Goal: Transaction & Acquisition: Purchase product/service

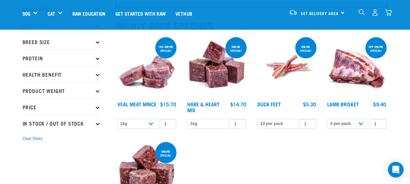
scroll to position [58, 0]
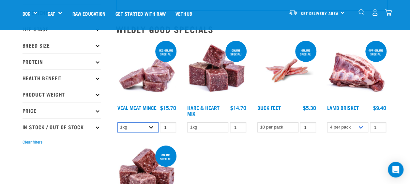
click at [151, 127] on select "1kg 3kg" at bounding box center [137, 127] width 41 height 10
select select "703"
click at [117, 122] on select "1kg 3kg" at bounding box center [137, 127] width 41 height 10
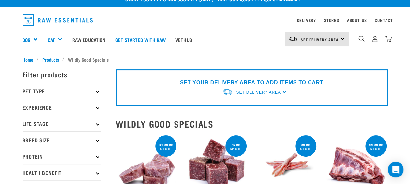
scroll to position [8, 0]
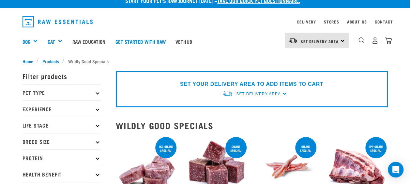
click at [284, 94] on div "SET YOUR DELIVERY AREA TO ADD ITEMS TO CART Set Delivery Area North Island Sout…" at bounding box center [252, 89] width 272 height 36
click at [282, 94] on div "SET YOUR DELIVERY AREA TO ADD ITEMS TO CART Set Delivery Area North Island Sout…" at bounding box center [252, 89] width 272 height 36
click at [345, 39] on div "Set Delivery Area North Island South Island" at bounding box center [317, 40] width 64 height 15
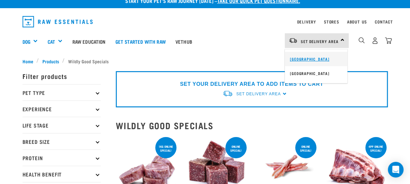
click at [312, 58] on link "[GEOGRAPHIC_DATA]" at bounding box center [316, 59] width 63 height 14
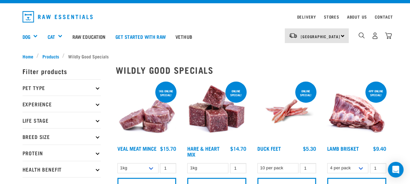
scroll to position [13, 0]
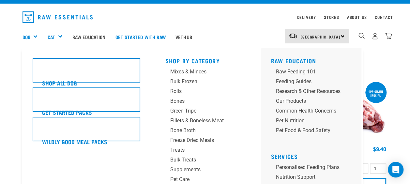
click at [37, 34] on div "Dog" at bounding box center [32, 37] width 20 height 26
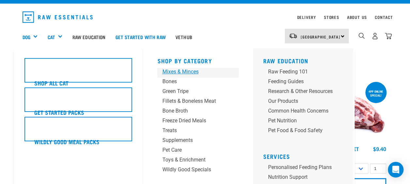
click at [194, 71] on div "Mixes & Minces" at bounding box center [192, 72] width 61 height 8
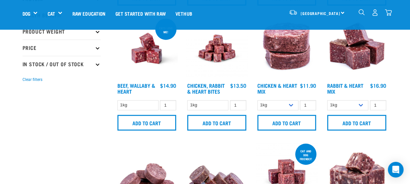
scroll to position [157, 0]
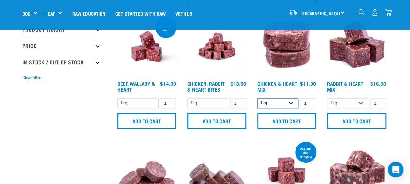
click at [292, 103] on select "1kg 3kg" at bounding box center [277, 103] width 41 height 10
select select "352"
click at [257, 98] on select "1kg 3kg" at bounding box center [277, 103] width 41 height 10
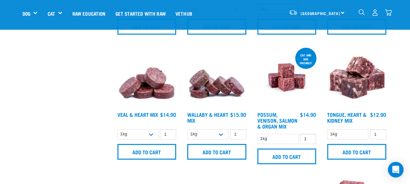
scroll to position [251, 0]
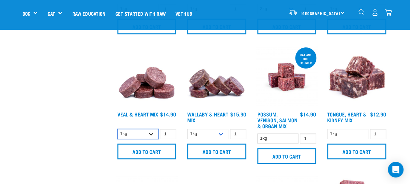
click at [152, 135] on select "1kg 3kg" at bounding box center [137, 134] width 41 height 10
click at [220, 135] on select "1kg 3kg" at bounding box center [207, 134] width 41 height 10
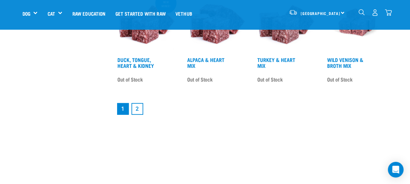
scroll to position [944, 0]
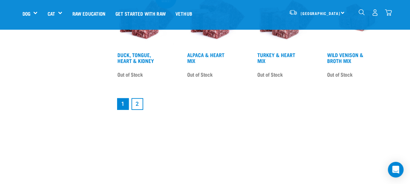
click at [137, 99] on link "2" at bounding box center [137, 104] width 12 height 12
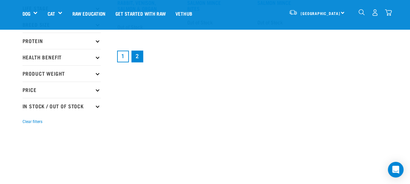
scroll to position [115, 0]
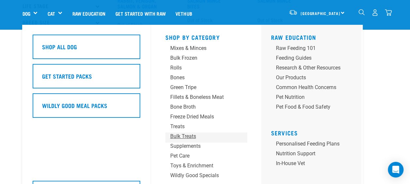
click at [178, 136] on div "Bulk Treats" at bounding box center [200, 136] width 61 height 8
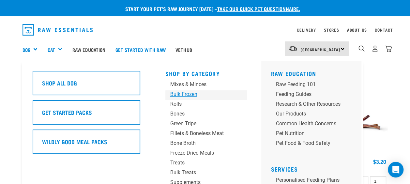
click at [189, 95] on div "Bulk Frozen" at bounding box center [200, 94] width 61 height 8
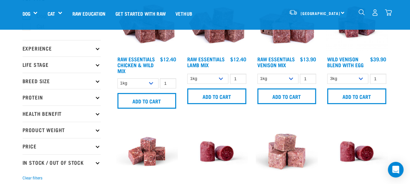
scroll to position [55, 0]
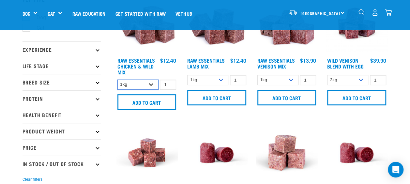
click at [150, 81] on select "1kg 3kg Bulk (10kg)" at bounding box center [137, 85] width 41 height 10
select select "14881"
click at [117, 80] on select "1kg 3kg Bulk (10kg)" at bounding box center [137, 85] width 41 height 10
click at [223, 79] on select "1kg 3kg Bulk (10kg)" at bounding box center [207, 80] width 41 height 10
select select "341961"
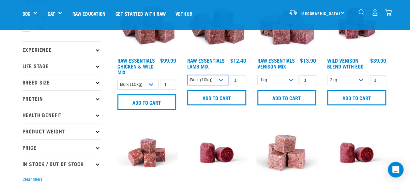
click at [187, 75] on select "1kg 3kg Bulk (10kg)" at bounding box center [207, 80] width 41 height 10
click at [176, 122] on img at bounding box center [147, 153] width 62 height 62
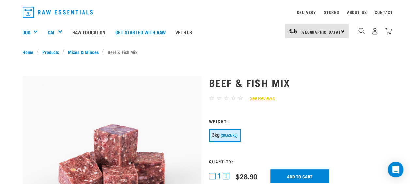
scroll to position [17, 0]
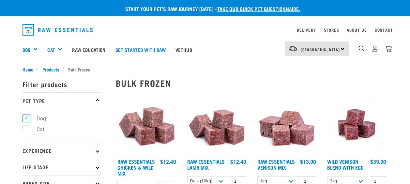
select select "14881"
select select "341961"
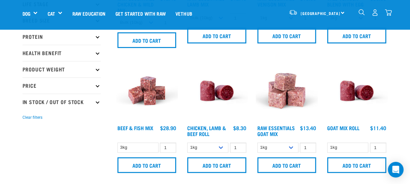
scroll to position [117, 0]
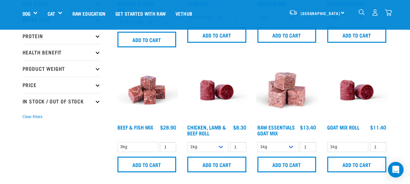
click at [376, 14] on img "dropdown navigation" at bounding box center [374, 12] width 7 height 7
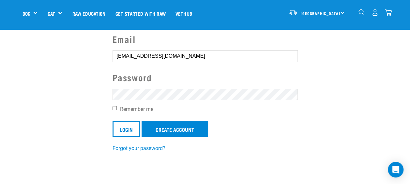
scroll to position [55, 0]
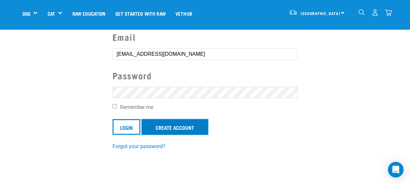
click at [181, 128] on link "Create Account" at bounding box center [175, 127] width 67 height 16
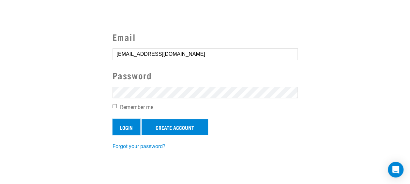
click at [124, 125] on input "Login" at bounding box center [126, 127] width 28 height 16
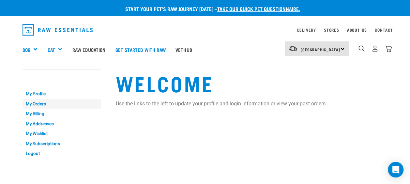
click at [35, 104] on link "My Orders" at bounding box center [61, 104] width 78 height 10
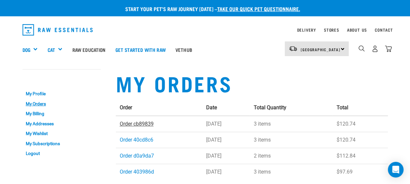
click at [135, 122] on link "Order cb89839" at bounding box center [137, 124] width 34 height 6
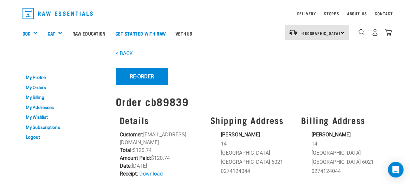
scroll to position [16, 0]
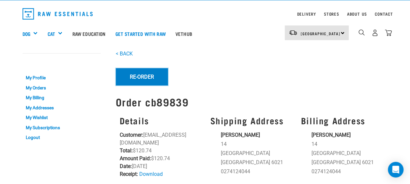
click at [144, 77] on button "Re-Order" at bounding box center [142, 76] width 52 height 17
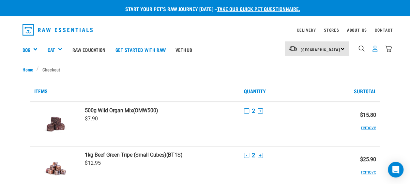
click at [376, 51] on img "dropdown navigation" at bounding box center [374, 48] width 7 height 7
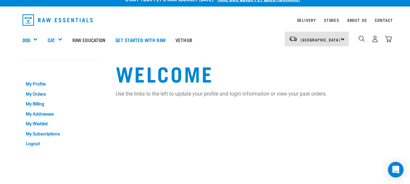
scroll to position [10, 0]
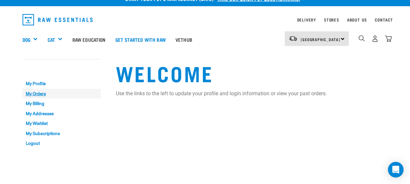
click at [40, 95] on link "My Orders" at bounding box center [61, 94] width 78 height 10
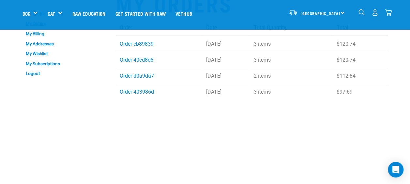
scroll to position [42, 0]
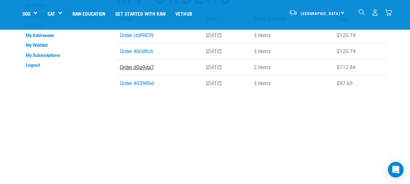
click at [145, 69] on link "Order d0a9da7" at bounding box center [137, 67] width 34 height 6
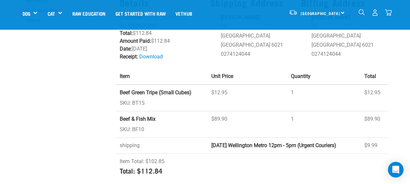
scroll to position [87, 0]
click at [309, 126] on td "1" at bounding box center [323, 124] width 73 height 26
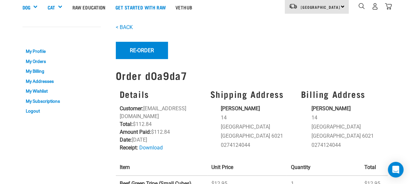
scroll to position [13, 0]
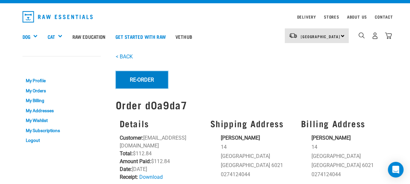
click at [147, 81] on button "Re-Order" at bounding box center [142, 79] width 52 height 17
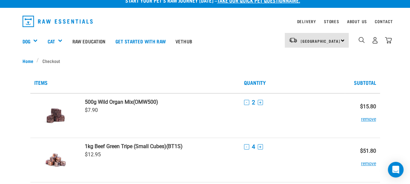
scroll to position [8, 0]
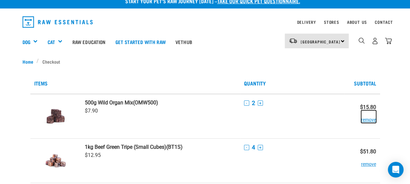
click at [371, 118] on button "remove" at bounding box center [368, 116] width 15 height 13
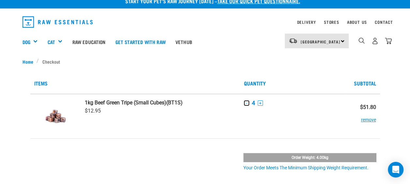
click at [247, 103] on button "-" at bounding box center [246, 102] width 5 height 5
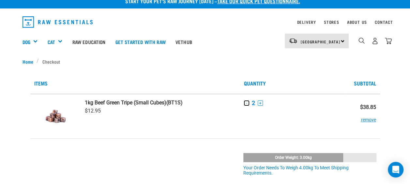
click at [247, 103] on button "-" at bounding box center [246, 102] width 5 height 5
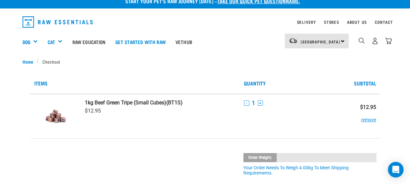
click at [292, 82] on th "Quantity" at bounding box center [292, 83] width 105 height 21
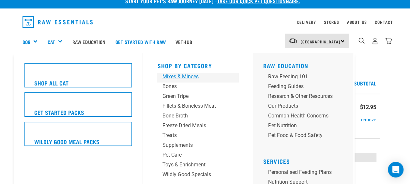
click at [187, 77] on div "Mixes & Minces" at bounding box center [192, 77] width 61 height 8
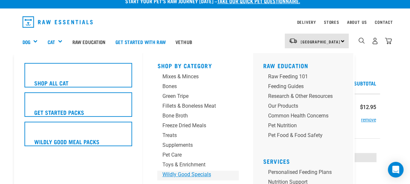
click at [182, 175] on div "Wildly Good Specials" at bounding box center [192, 175] width 61 height 8
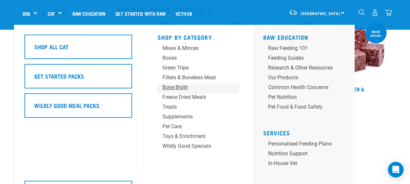
scroll to position [28, 0]
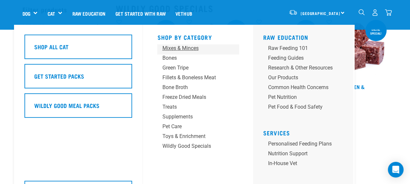
click at [191, 49] on div "Mixes & Minces" at bounding box center [192, 48] width 61 height 8
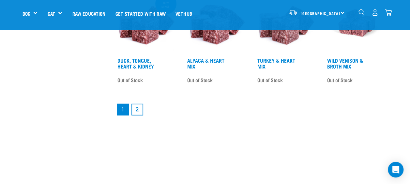
scroll to position [942, 0]
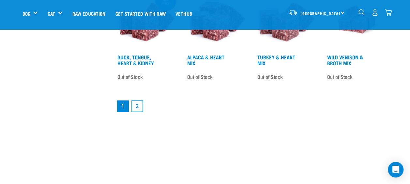
click at [140, 109] on link "2" at bounding box center [137, 106] width 12 height 12
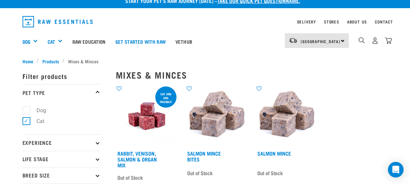
scroll to position [7, 0]
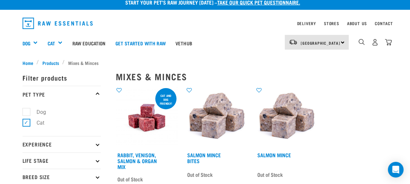
click at [27, 110] on label "Dog" at bounding box center [37, 112] width 22 height 8
click at [27, 110] on input "Dog" at bounding box center [24, 111] width 4 height 4
checkbox input "true"
click at [27, 122] on label "Cat" at bounding box center [36, 123] width 21 height 8
click at [27, 122] on input "Cat" at bounding box center [24, 121] width 4 height 4
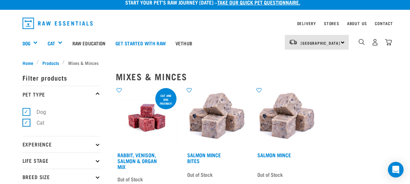
checkbox input "false"
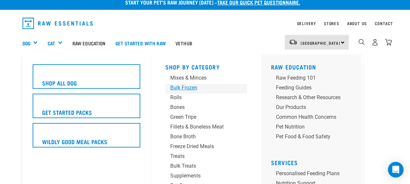
click at [190, 87] on div "Bulk Frozen" at bounding box center [200, 88] width 61 height 8
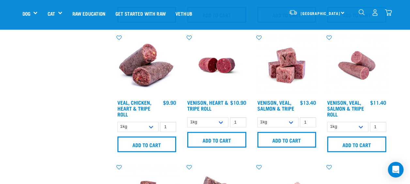
scroll to position [392, 0]
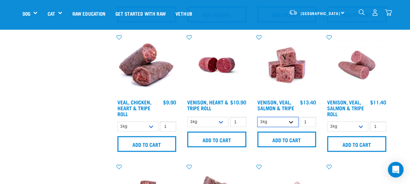
click at [291, 121] on select "1kg 3kg Bulk (18kg)" at bounding box center [277, 122] width 41 height 10
click at [257, 117] on select "1kg 3kg Bulk (18kg)" at bounding box center [277, 122] width 41 height 10
click at [293, 120] on select "1kg 3kg Bulk (18kg)" at bounding box center [277, 122] width 41 height 10
select select "62284"
click at [257, 117] on select "1kg 3kg Bulk (18kg)" at bounding box center [277, 122] width 41 height 10
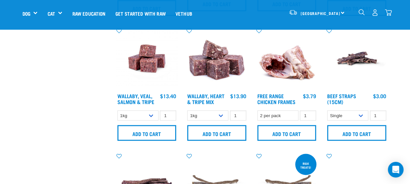
scroll to position [529, 0]
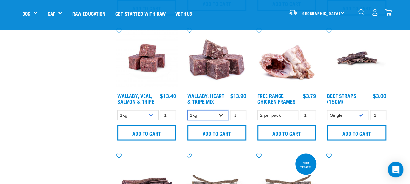
click at [221, 114] on select "1kg 3kg" at bounding box center [207, 115] width 41 height 10
click at [154, 112] on select "1kg 3kg" at bounding box center [137, 115] width 41 height 10
click at [222, 114] on select "1kg 3kg" at bounding box center [207, 115] width 41 height 10
select select "776"
click at [187, 110] on select "1kg 3kg" at bounding box center [207, 115] width 41 height 10
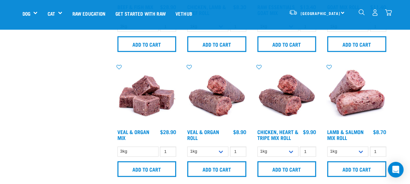
scroll to position [240, 0]
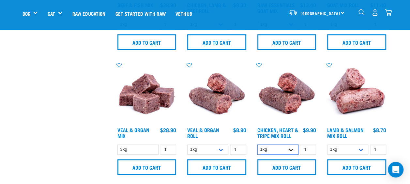
click at [293, 147] on select "1kg Bulk (10kg)" at bounding box center [277, 149] width 41 height 10
select select "912"
click at [257, 144] on select "1kg Bulk (10kg)" at bounding box center [277, 149] width 41 height 10
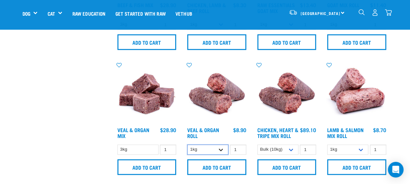
click at [224, 147] on select "1kg Bulk (10kg)" at bounding box center [207, 149] width 41 height 10
select select "920"
click at [187, 144] on select "1kg Bulk (10kg)" at bounding box center [207, 149] width 41 height 10
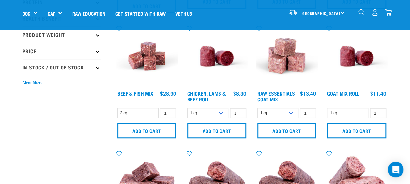
scroll to position [150, 0]
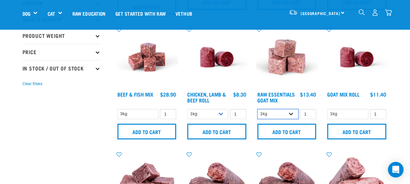
click at [291, 113] on select "1kg 3kg Bulk (10kg)" at bounding box center [277, 114] width 41 height 10
select select "344957"
click at [257, 109] on select "1kg 3kg Bulk (10kg)" at bounding box center [277, 114] width 41 height 10
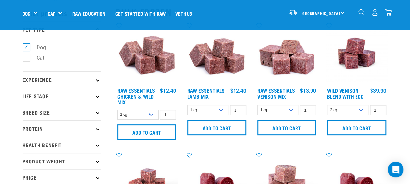
scroll to position [24, 0]
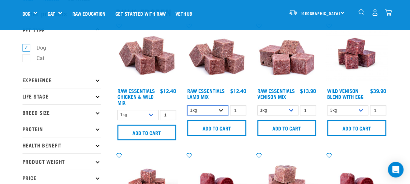
click at [220, 110] on select "1kg 3kg Bulk (10kg)" at bounding box center [207, 110] width 41 height 10
select select "758"
click at [187, 105] on select "1kg 3kg Bulk (10kg)" at bounding box center [207, 110] width 41 height 10
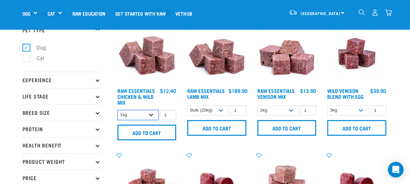
click at [152, 112] on select "1kg 3kg Bulk (10kg)" at bounding box center [137, 115] width 41 height 10
select select "14881"
click at [117, 110] on select "1kg 3kg Bulk (10kg)" at bounding box center [137, 115] width 41 height 10
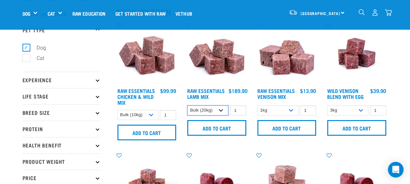
click at [223, 109] on select "1kg 3kg Bulk (10kg)" at bounding box center [207, 110] width 41 height 10
select select "341961"
click at [187, 105] on select "1kg 3kg Bulk (10kg)" at bounding box center [207, 110] width 41 height 10
click at [288, 107] on select "1kg 3kg Bulk (20kg)" at bounding box center [277, 110] width 41 height 10
click at [257, 105] on select "1kg 3kg Bulk (20kg)" at bounding box center [277, 110] width 41 height 10
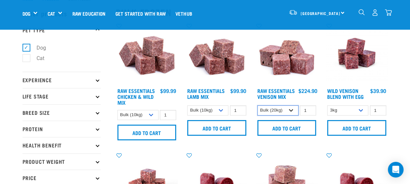
click at [289, 108] on select "1kg 3kg Bulk (20kg)" at bounding box center [277, 110] width 41 height 10
select select "712"
click at [257, 105] on select "1kg 3kg Bulk (20kg)" at bounding box center [277, 110] width 41 height 10
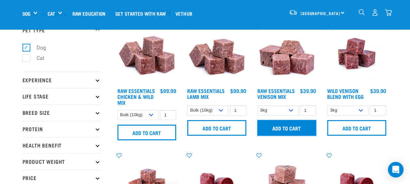
click at [278, 128] on input "Add to cart" at bounding box center [286, 128] width 59 height 16
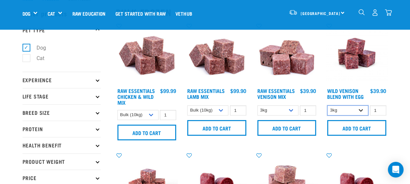
click at [364, 111] on select "3kg Bulk (10kg)" at bounding box center [347, 110] width 41 height 10
select select "50722"
click at [327, 105] on select "3kg Bulk (10kg)" at bounding box center [347, 110] width 41 height 10
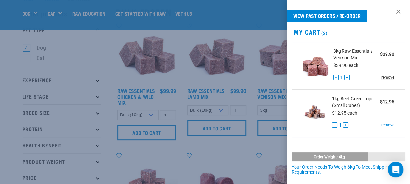
click at [381, 78] on link "remove" at bounding box center [387, 77] width 13 height 6
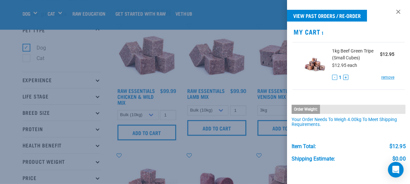
click at [108, 46] on div at bounding box center [205, 92] width 410 height 184
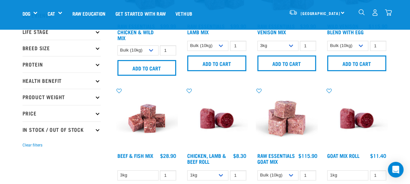
scroll to position [89, 0]
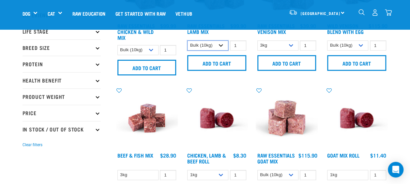
click at [222, 46] on select "1kg 3kg Bulk (10kg)" at bounding box center [207, 45] width 41 height 10
select select "24"
click at [187, 40] on select "1kg 3kg Bulk (10kg)" at bounding box center [207, 45] width 41 height 10
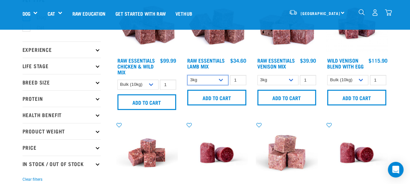
scroll to position [53, 0]
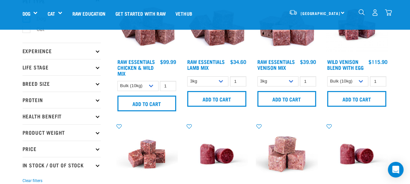
click at [225, 122] on div "Chicken, Lamb & Beef Roll 1 0 100 0 100 0 100" at bounding box center [217, 181] width 70 height 125
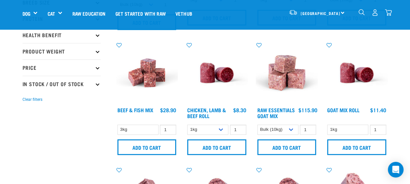
scroll to position [135, 0]
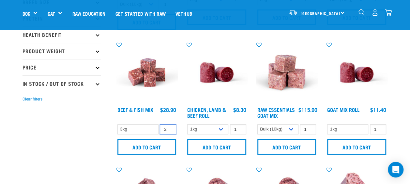
type input "2"
click at [169, 127] on input "2" at bounding box center [168, 129] width 16 height 10
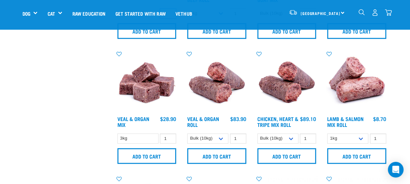
scroll to position [251, 0]
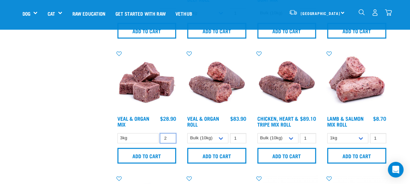
click at [169, 136] on input "2" at bounding box center [168, 138] width 16 height 10
click at [169, 136] on input "3" at bounding box center [168, 138] width 16 height 10
type input "4"
click at [170, 137] on input "4" at bounding box center [168, 138] width 16 height 10
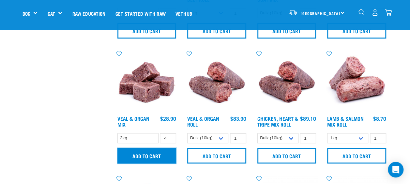
click at [146, 154] on input "Add to cart" at bounding box center [146, 156] width 59 height 16
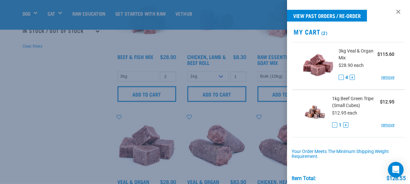
scroll to position [187, 0]
click at [339, 76] on button "-" at bounding box center [340, 77] width 5 height 5
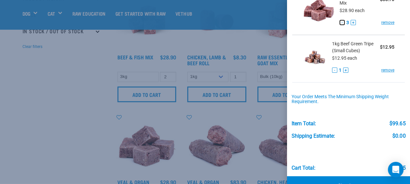
scroll to position [55, 0]
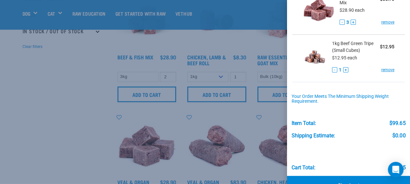
click at [79, 102] on div at bounding box center [205, 92] width 410 height 184
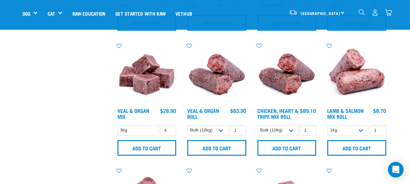
scroll to position [259, 0]
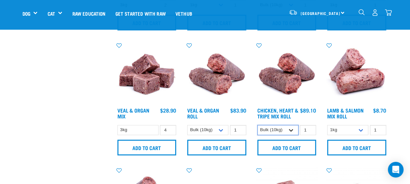
click at [292, 129] on select "1kg Bulk (10kg)" at bounding box center [277, 130] width 41 height 10
select select "370"
click at [257, 125] on select "1kg Bulk (10kg)" at bounding box center [277, 130] width 41 height 10
click at [222, 130] on select "1kg Bulk (10kg)" at bounding box center [207, 130] width 41 height 10
select select "745"
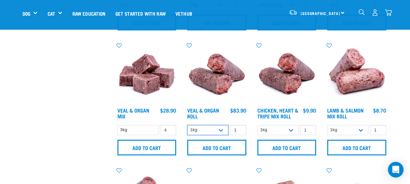
click at [187, 125] on select "1kg Bulk (10kg)" at bounding box center [207, 130] width 41 height 10
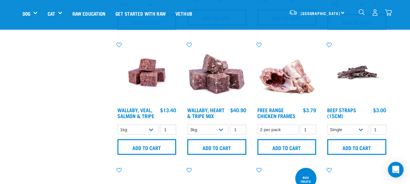
scroll to position [515, 0]
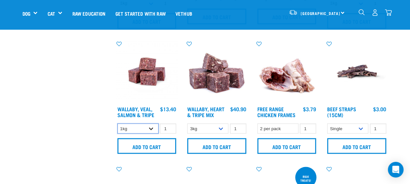
click at [149, 128] on select "1kg 3kg" at bounding box center [137, 128] width 41 height 10
select select "45457"
click at [117, 123] on select "1kg 3kg" at bounding box center [137, 128] width 41 height 10
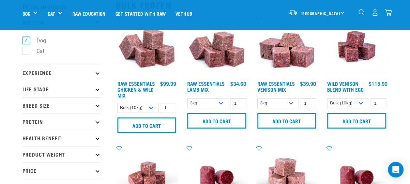
scroll to position [28, 0]
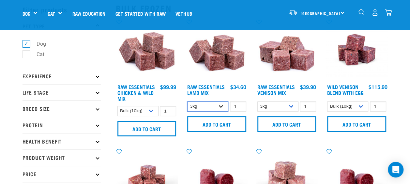
click at [222, 107] on select "1kg 3kg Bulk (10kg)" at bounding box center [207, 106] width 41 height 10
select select "341961"
click at [187, 101] on select "1kg 3kg Bulk (10kg)" at bounding box center [207, 106] width 41 height 10
click at [246, 70] on img at bounding box center [217, 50] width 62 height 62
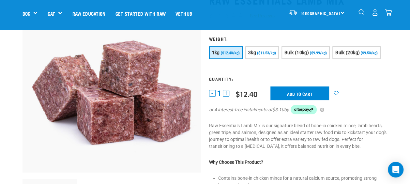
scroll to position [54, 0]
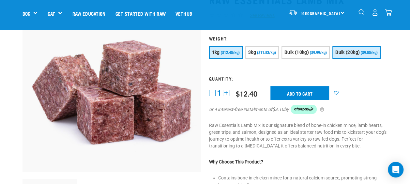
click at [357, 51] on span "Bulk (20kg)" at bounding box center [347, 52] width 24 height 5
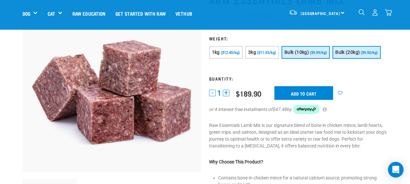
click at [302, 53] on span "Bulk (10kg)" at bounding box center [296, 52] width 24 height 5
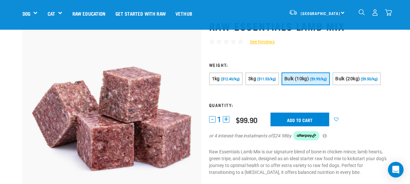
scroll to position [0, 0]
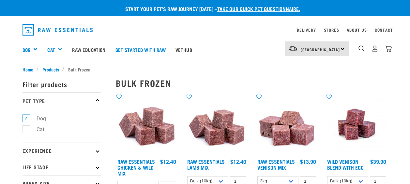
select select "14881"
select select "341961"
select select "712"
select select "50722"
select select "344957"
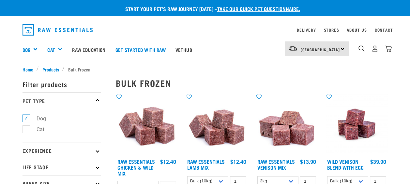
select select "62284"
select select "45457"
select select "776"
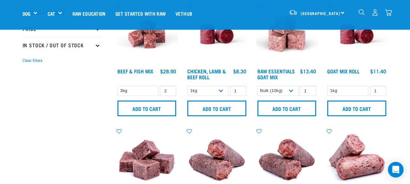
scroll to position [174, 0]
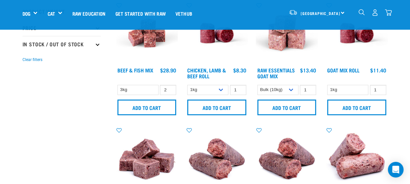
click at [147, 52] on img at bounding box center [147, 33] width 62 height 62
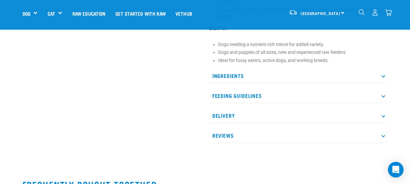
scroll to position [278, 0]
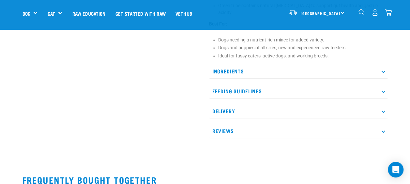
click at [381, 86] on p "Feeding Guidelines" at bounding box center [298, 91] width 179 height 15
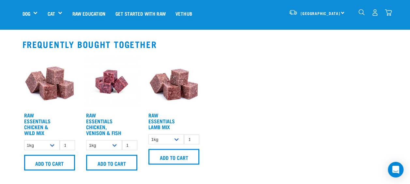
scroll to position [516, 0]
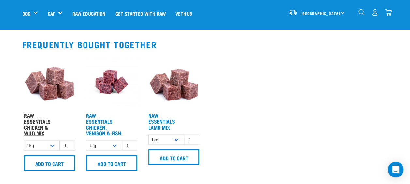
click at [39, 113] on link "Raw Essentials Chicken & Wild Mix" at bounding box center [37, 123] width 26 height 21
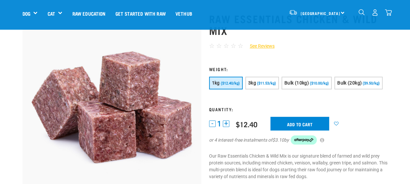
scroll to position [36, 0]
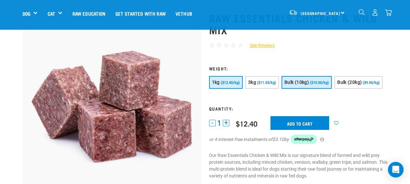
click at [300, 85] on button "Bulk (10kg) ($10.00/kg)" at bounding box center [306, 82] width 50 height 13
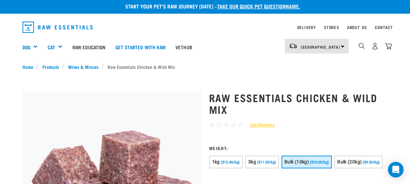
scroll to position [0, 0]
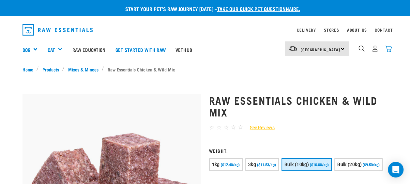
click at [388, 50] on img "dropdown navigation" at bounding box center [388, 48] width 7 height 7
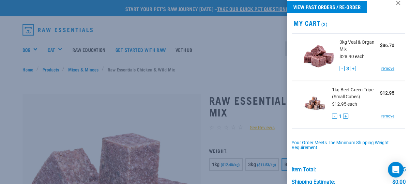
scroll to position [8, 0]
click at [278, 68] on div at bounding box center [205, 92] width 410 height 184
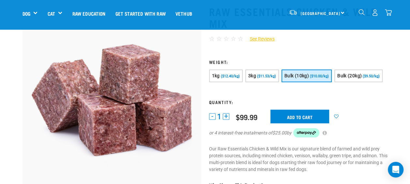
scroll to position [43, 0]
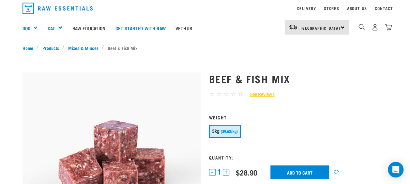
scroll to position [16, 0]
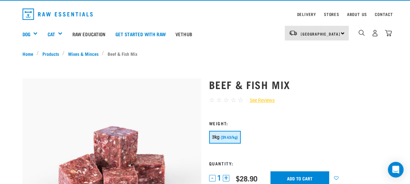
click at [289, 134] on div "3kg ($9.63/kg)" at bounding box center [298, 138] width 179 height 14
click at [230, 136] on span "($9.63/kg)" at bounding box center [229, 137] width 17 height 4
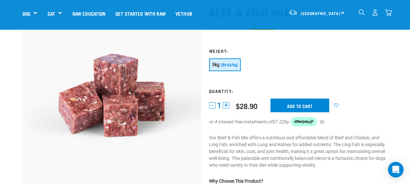
scroll to position [44, 0]
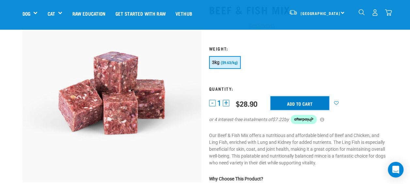
click at [297, 99] on input "Add to cart" at bounding box center [299, 103] width 59 height 14
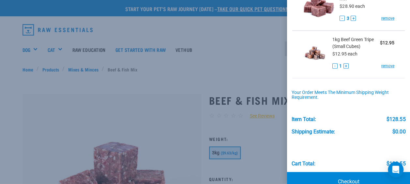
scroll to position [121, 0]
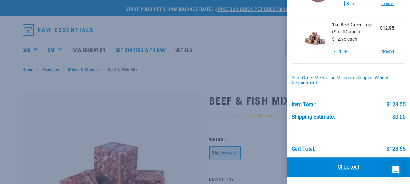
click at [350, 163] on link "Checkout" at bounding box center [348, 167] width 123 height 20
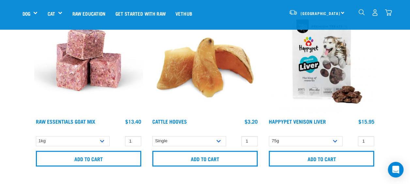
scroll to position [357, 0]
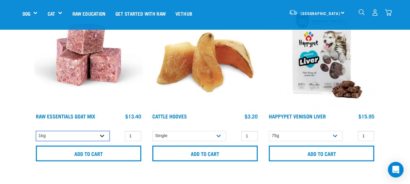
click at [102, 135] on select "1kg 3kg Bulk (10kg)" at bounding box center [73, 136] width 74 height 10
select select "344957"
click at [36, 131] on select "1kg 3kg Bulk (10kg)" at bounding box center [73, 136] width 74 height 10
click at [101, 131] on select "1kg 3kg Bulk (10kg)" at bounding box center [73, 136] width 74 height 10
click at [109, 102] on img at bounding box center [88, 54] width 109 height 109
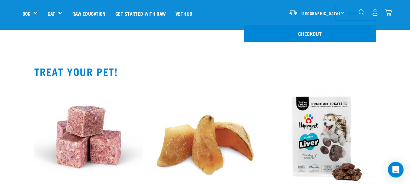
scroll to position [174, 0]
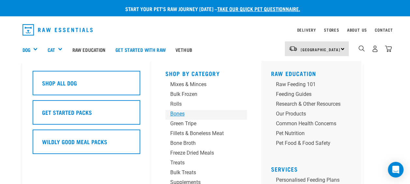
click at [181, 113] on div "Bones" at bounding box center [200, 114] width 61 height 8
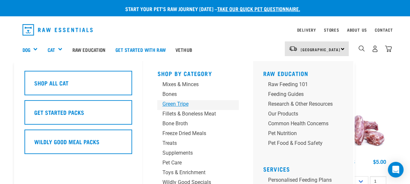
click at [182, 105] on div "Green Tripe" at bounding box center [192, 104] width 61 height 8
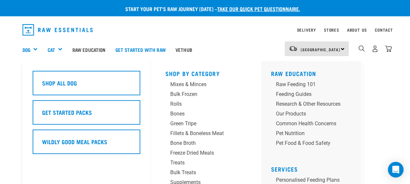
click at [158, 109] on div "Shop All Dog Get Started Packs Wildly Good Meal Packs Wildly Good Specials Rolls" at bounding box center [192, 155] width 338 height 189
click at [177, 104] on div "Rolls" at bounding box center [200, 104] width 61 height 8
